Goal: Find contact information: Find contact information

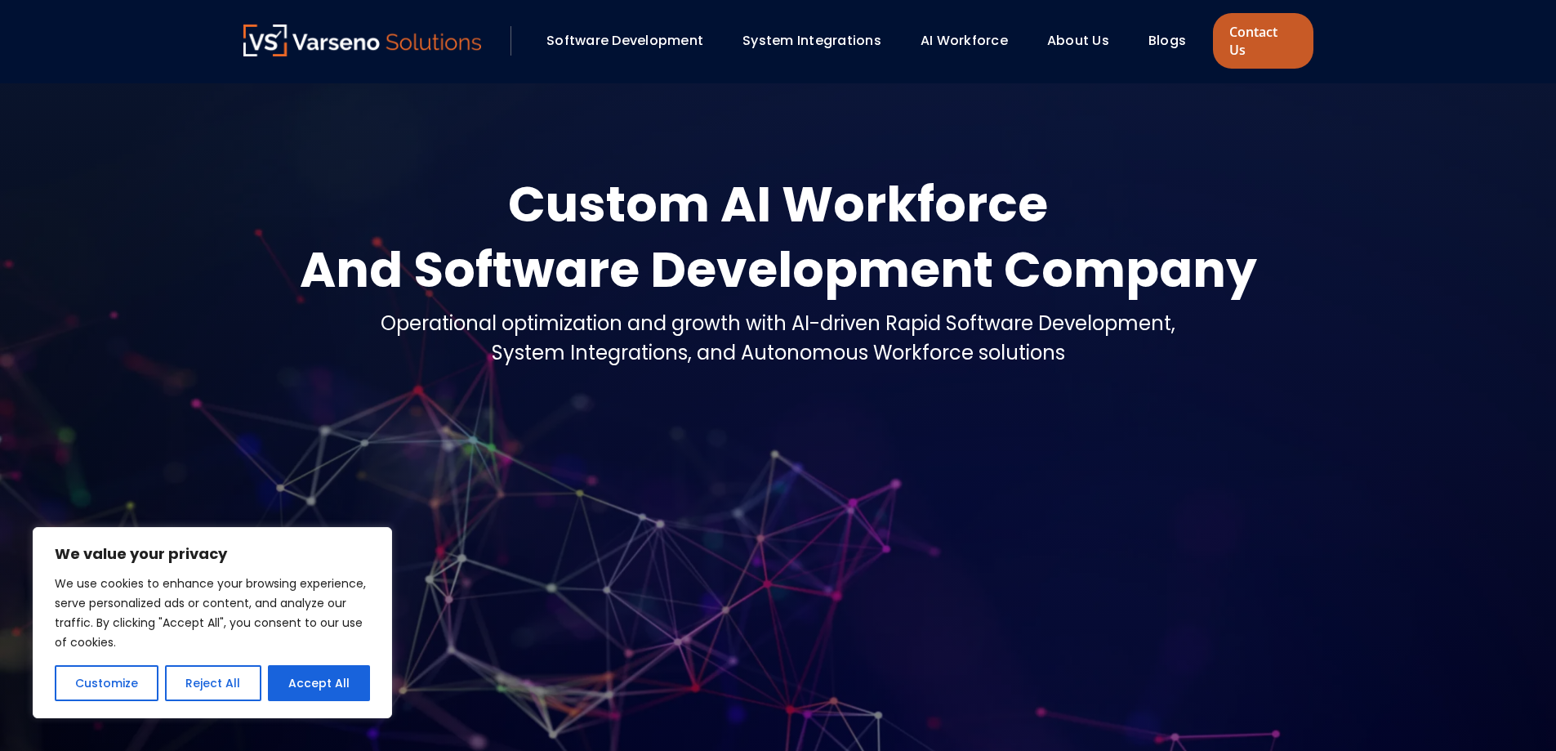
click at [1267, 40] on link "Contact Us" at bounding box center [1263, 41] width 100 height 56
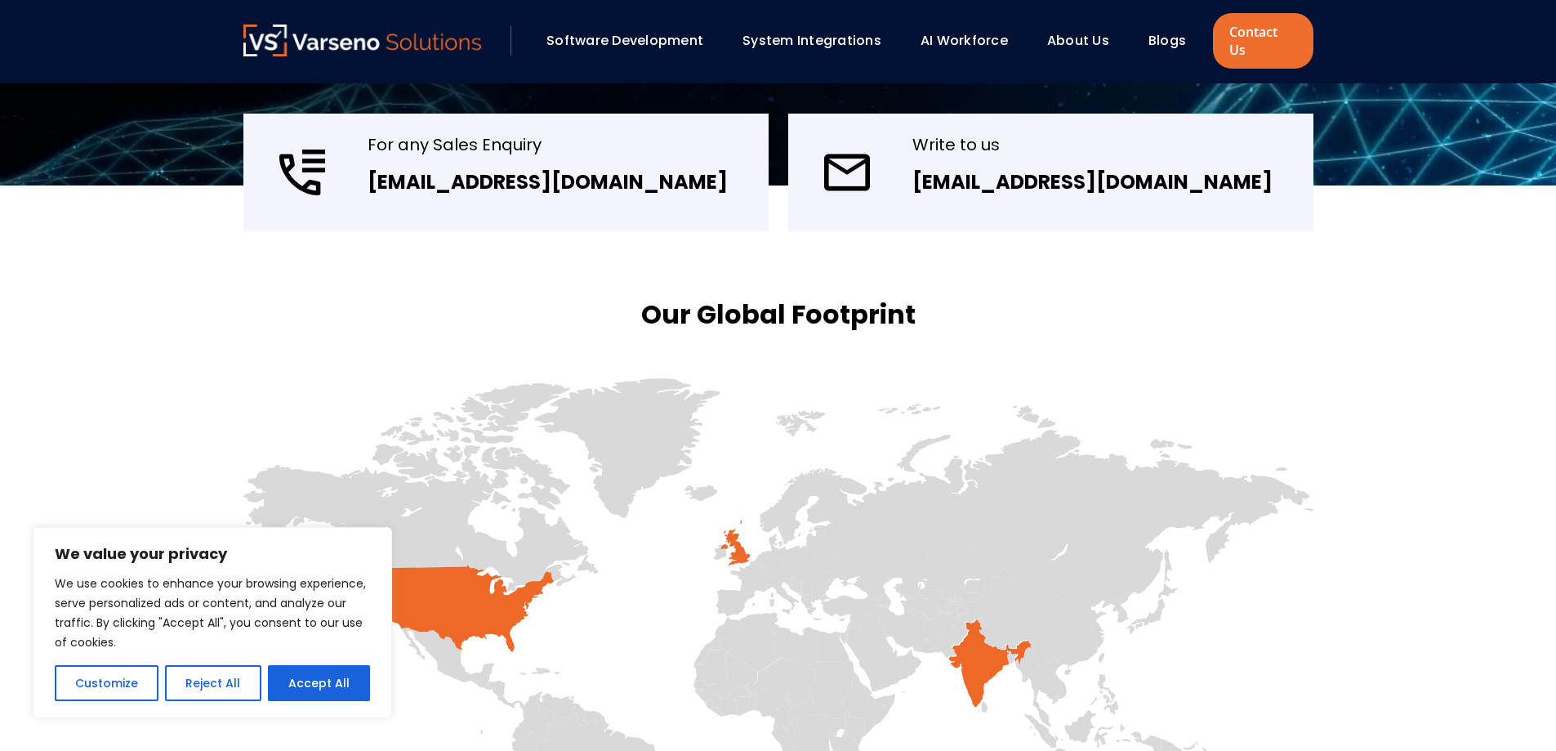
scroll to position [408, 0]
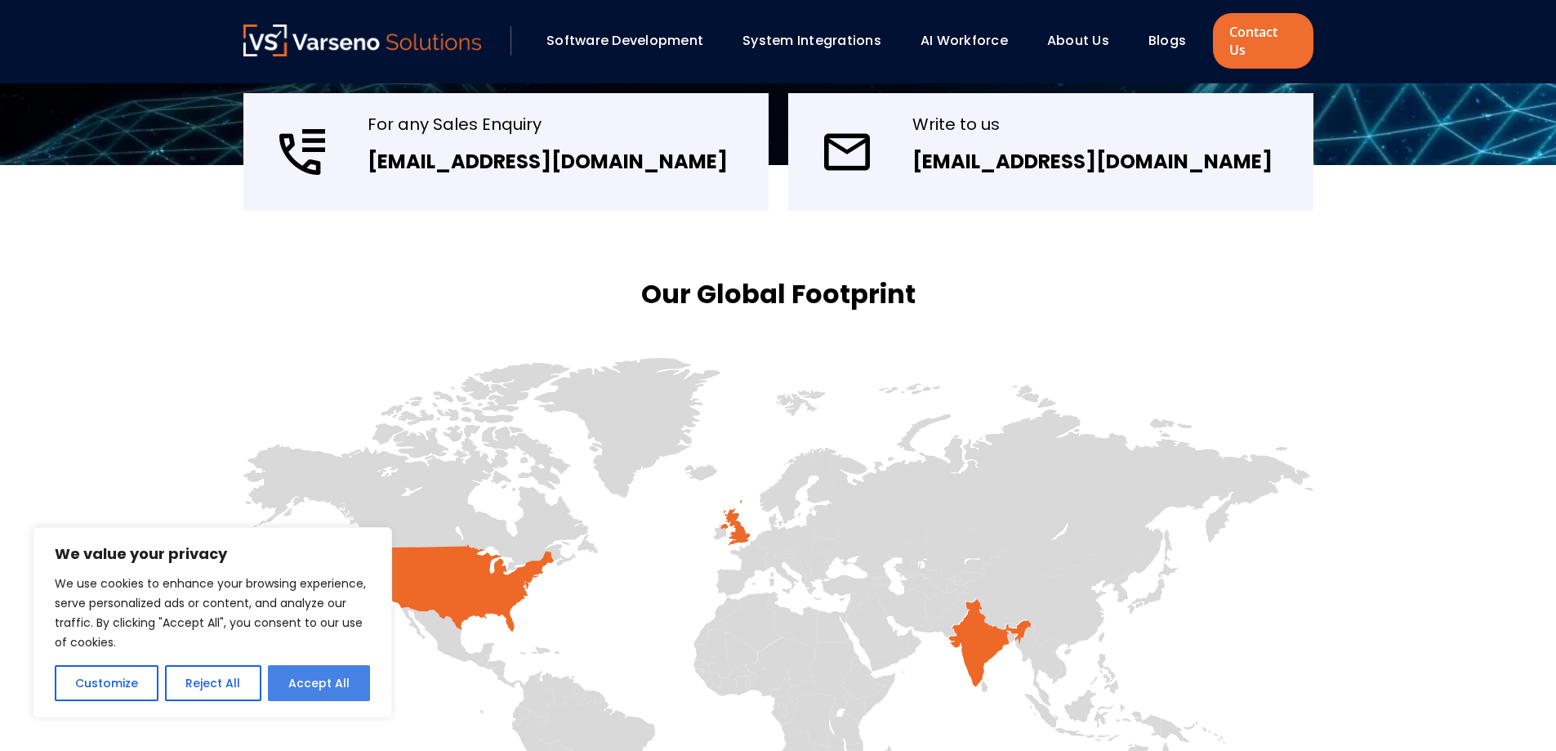
click at [291, 677] on button "Accept All" at bounding box center [319, 683] width 102 height 36
checkbox input "true"
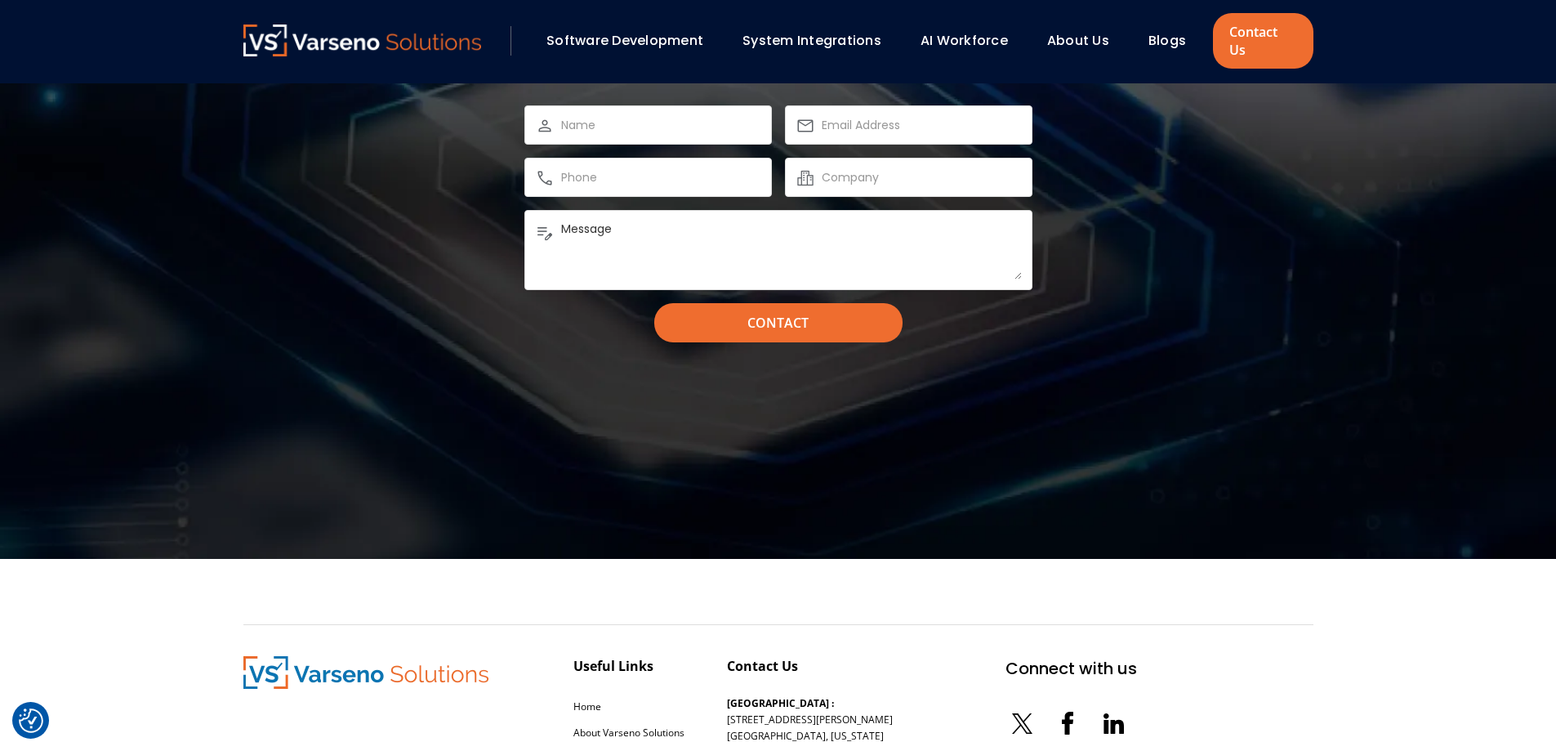
scroll to position [1858, 0]
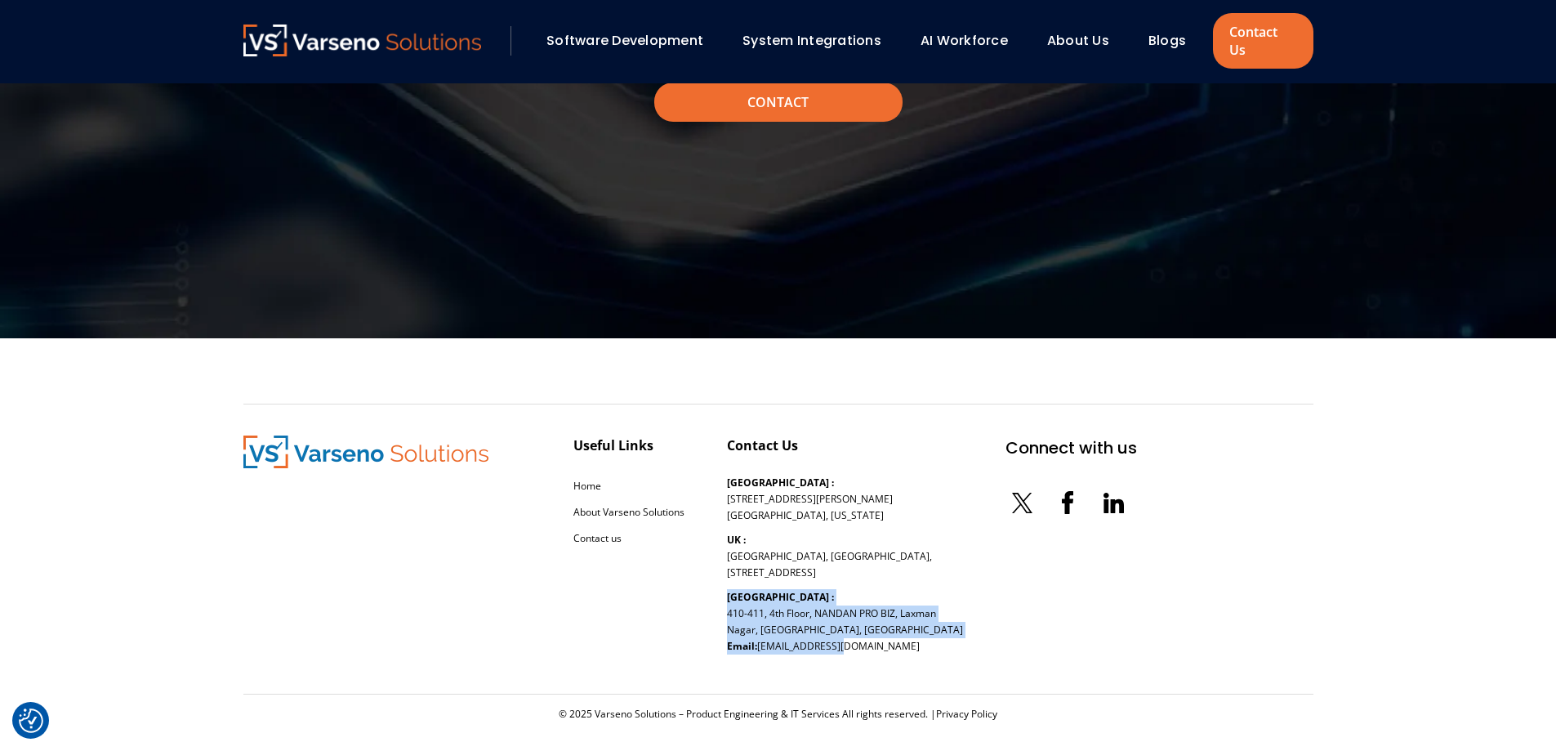
drag, startPoint x: 726, startPoint y: 580, endPoint x: 937, endPoint y: 632, distance: 217.1
click at [937, 632] on div "Useful Links Home About Varseno Solutions Contact us Contact Us USA : 254 Chapm…" at bounding box center [690, 548] width 894 height 227
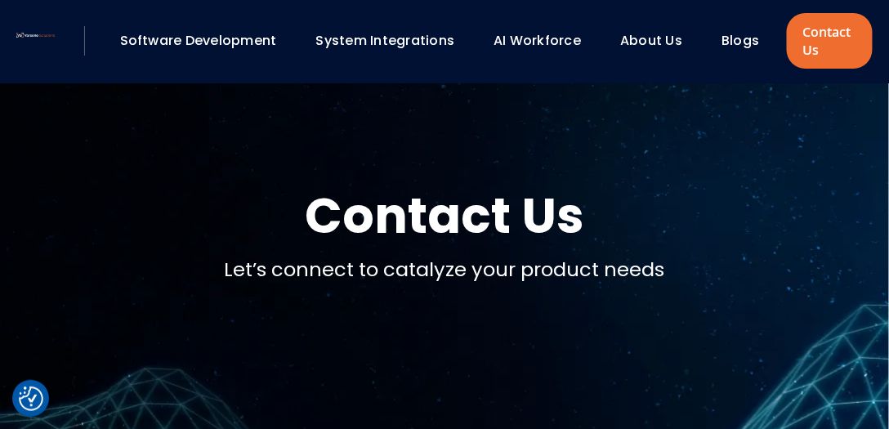
scroll to position [0, 0]
